Goal: Find specific page/section: Find specific page/section

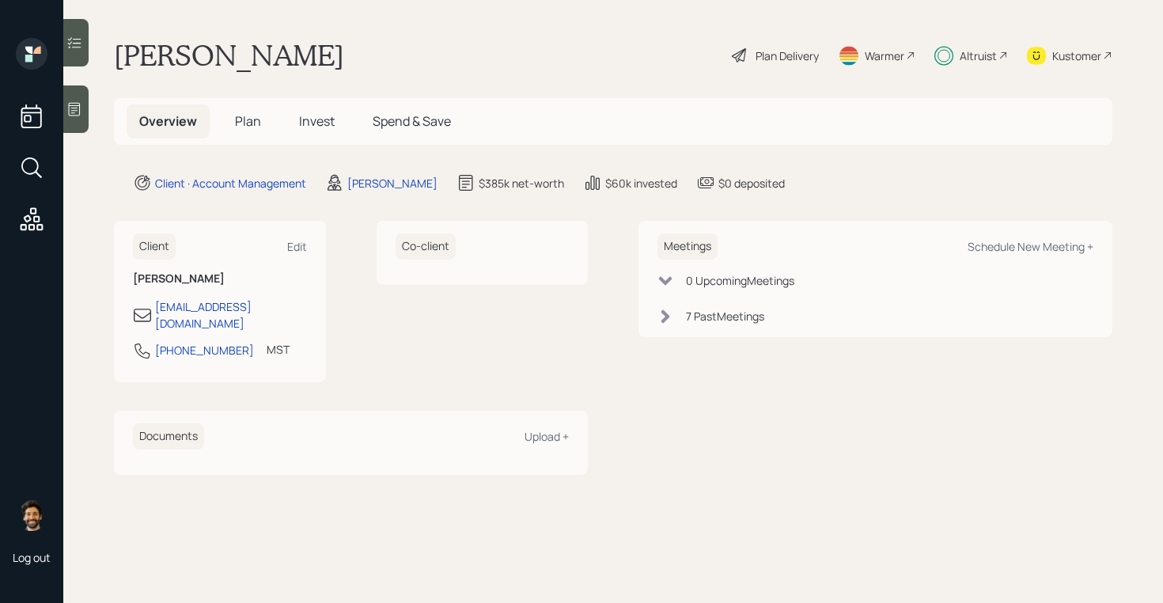
click at [257, 120] on span "Plan" at bounding box center [248, 120] width 26 height 17
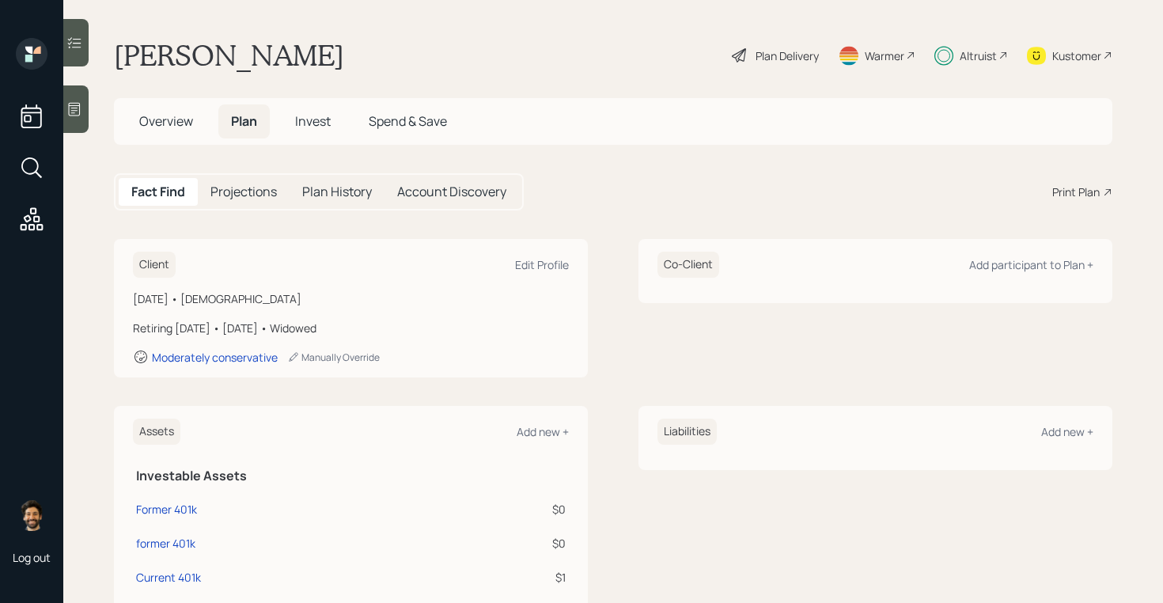
click at [156, 124] on span "Overview" at bounding box center [166, 120] width 54 height 17
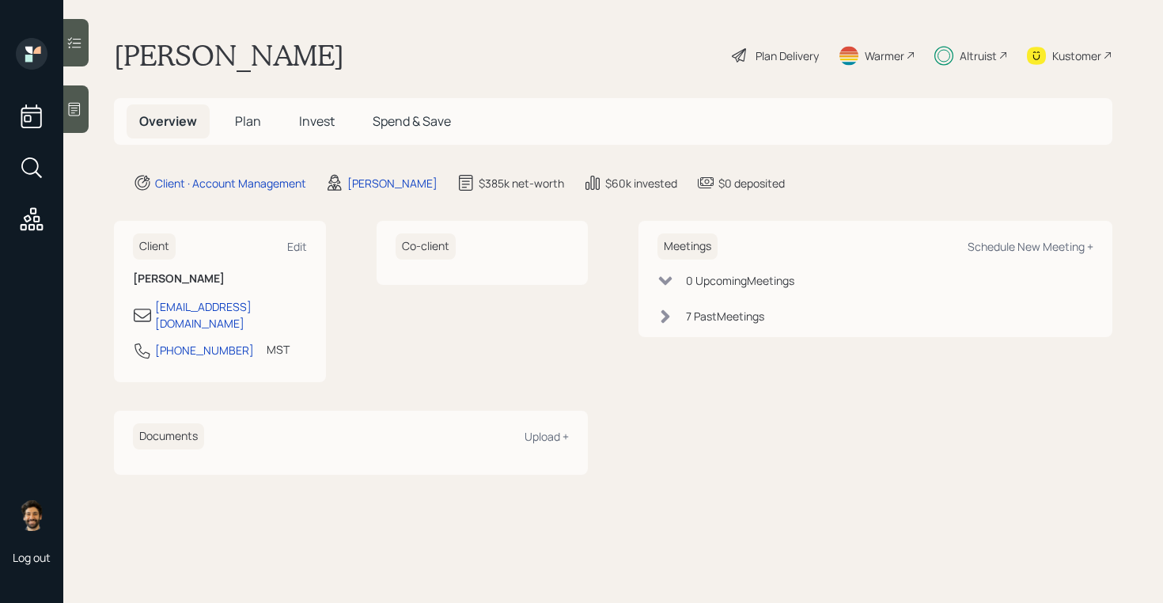
click at [262, 127] on h5 "Plan" at bounding box center [247, 121] width 51 height 34
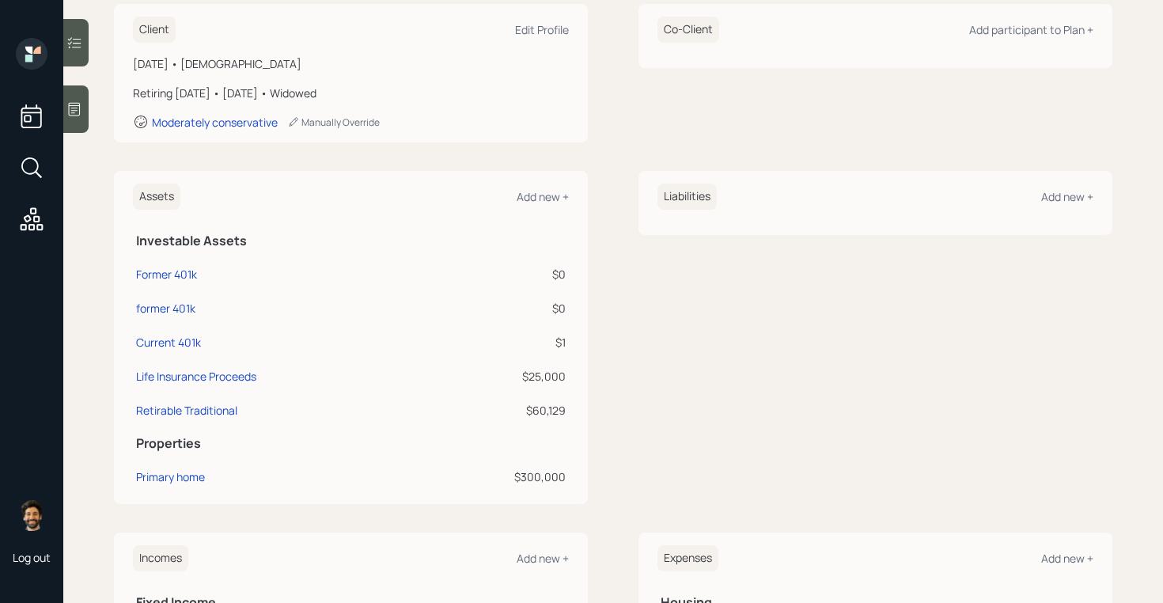
scroll to position [109, 0]
